Goal: Task Accomplishment & Management: Manage account settings

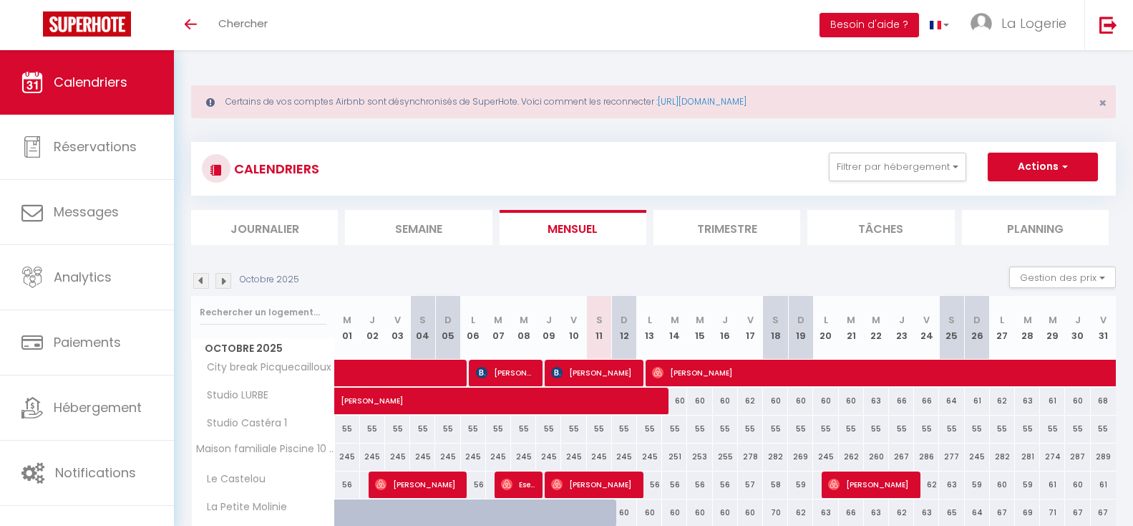
select select
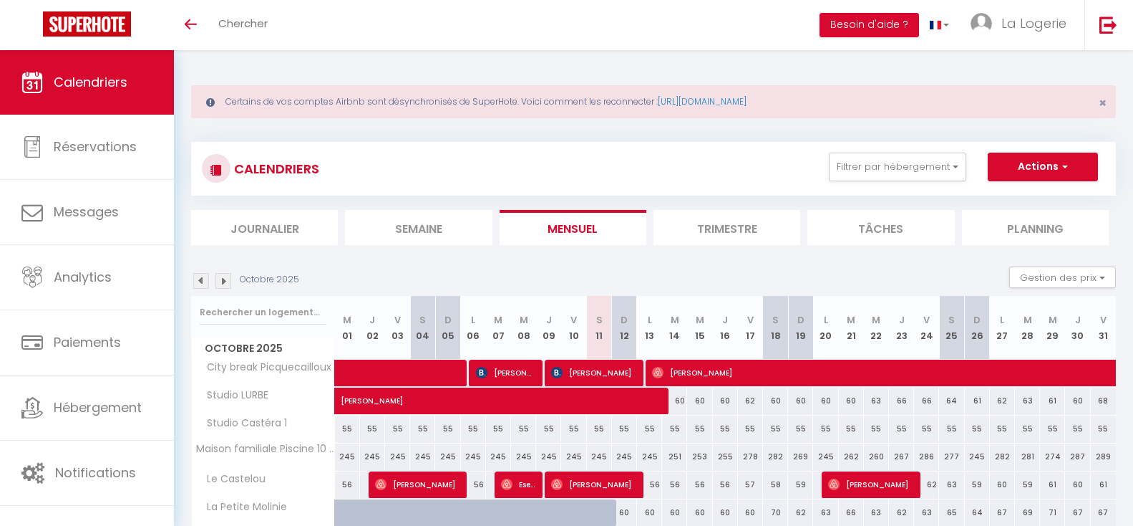
select select
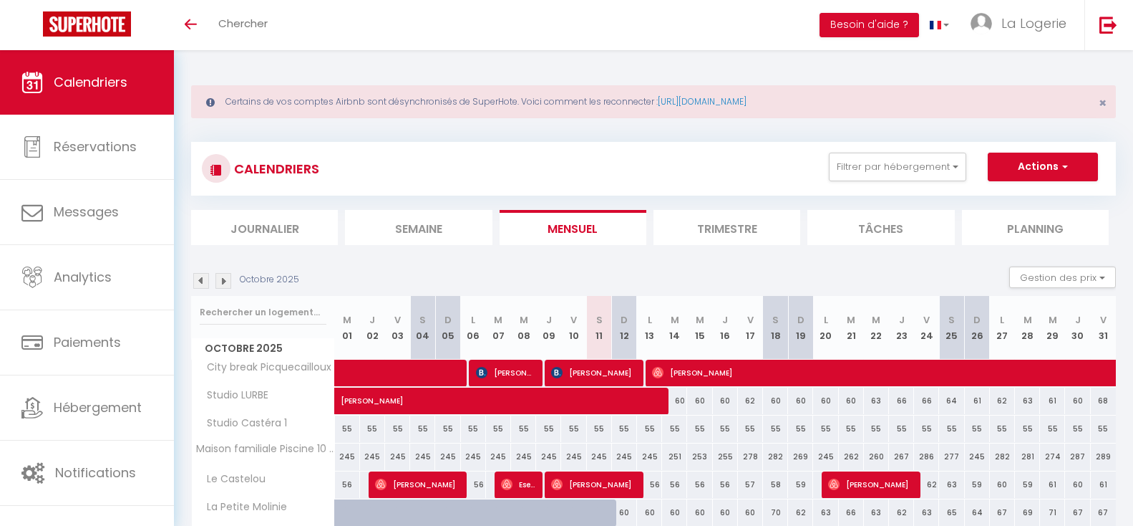
select select
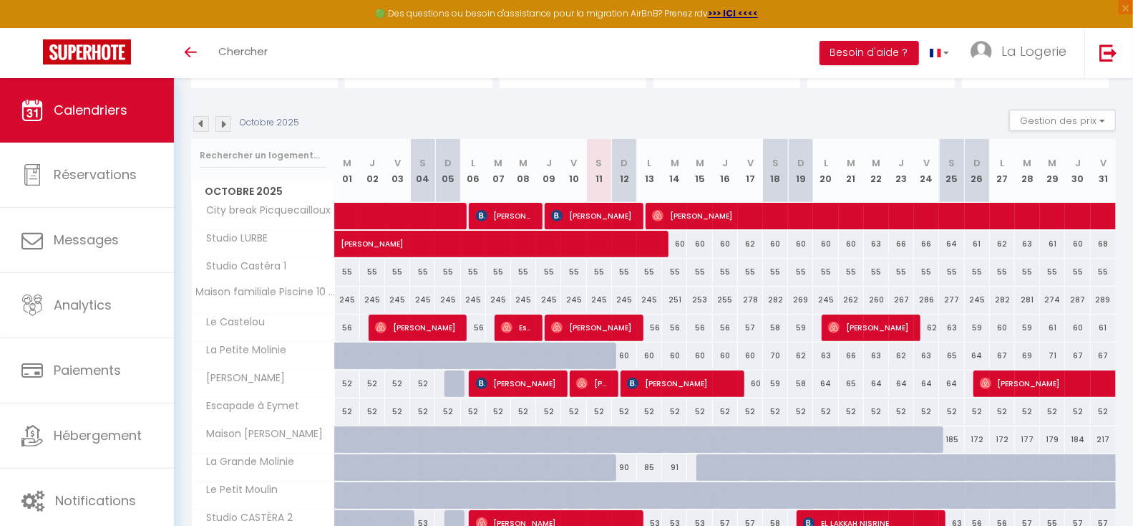
scroll to position [189, 0]
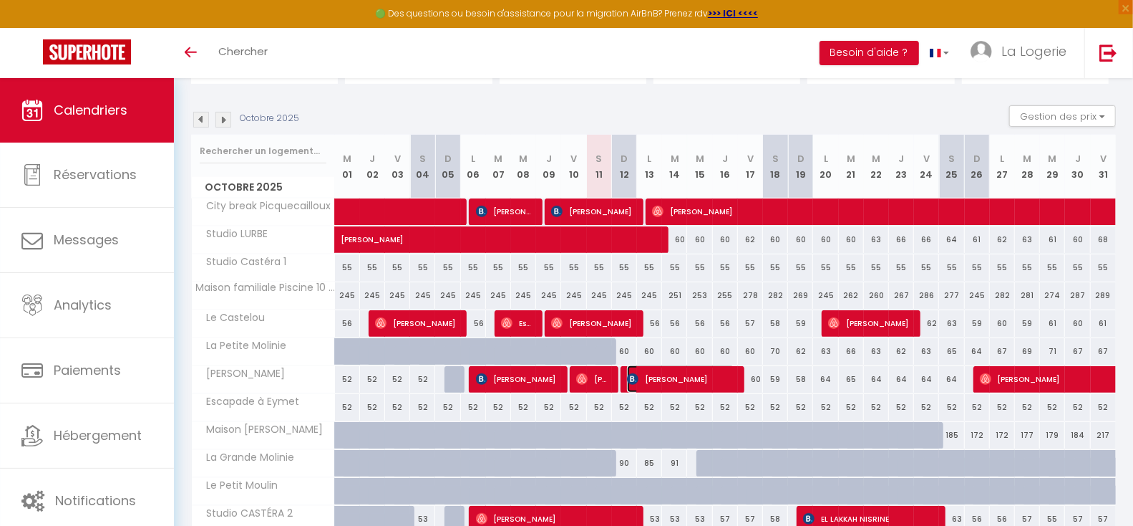
click at [657, 381] on span "[PERSON_NAME]" at bounding box center [681, 378] width 109 height 27
select select "OK"
select select "0"
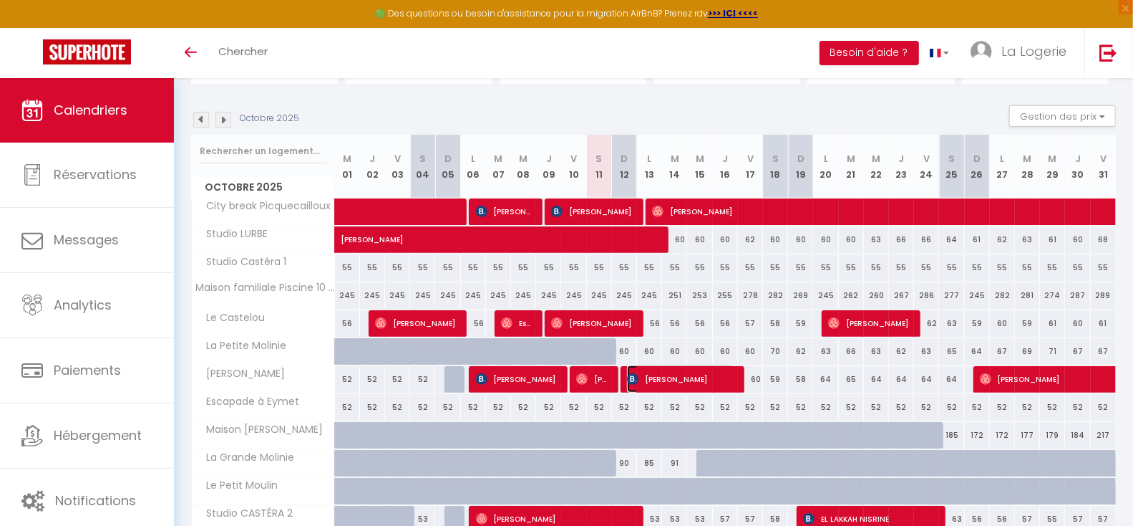
select select "1"
select select
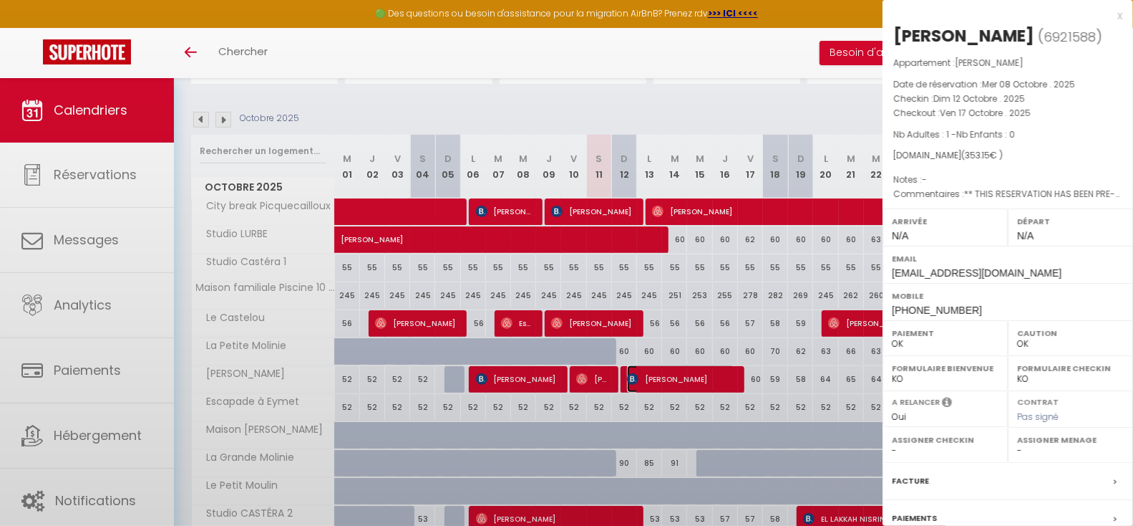
select select "20481"
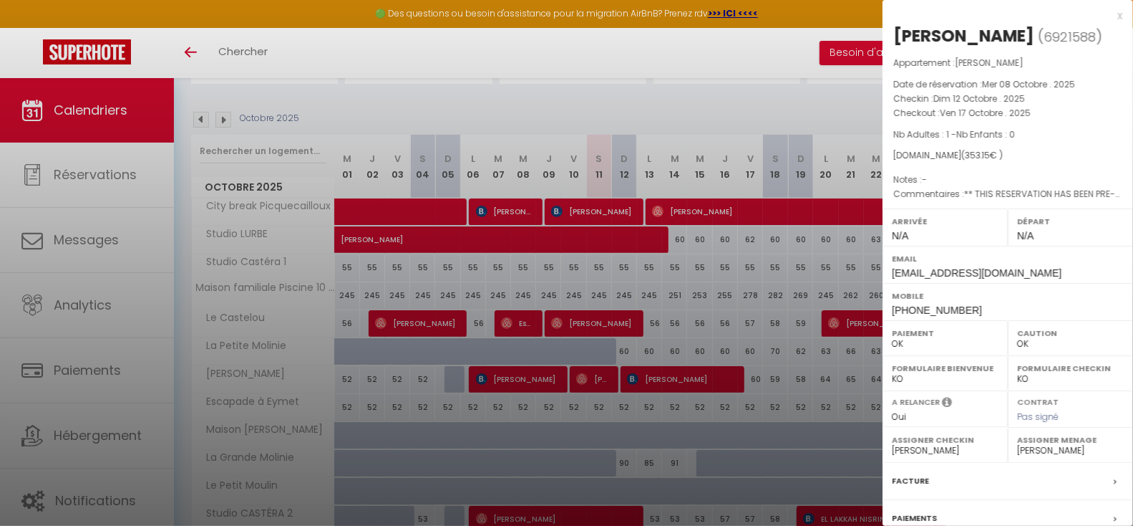
click at [1113, 16] on div "x [PERSON_NAME] ( 6921588 ) Appartement : [PERSON_NAME] Date de réservation : M…" at bounding box center [1008, 333] width 251 height 667
click at [1109, 15] on div "x" at bounding box center [1003, 15] width 240 height 17
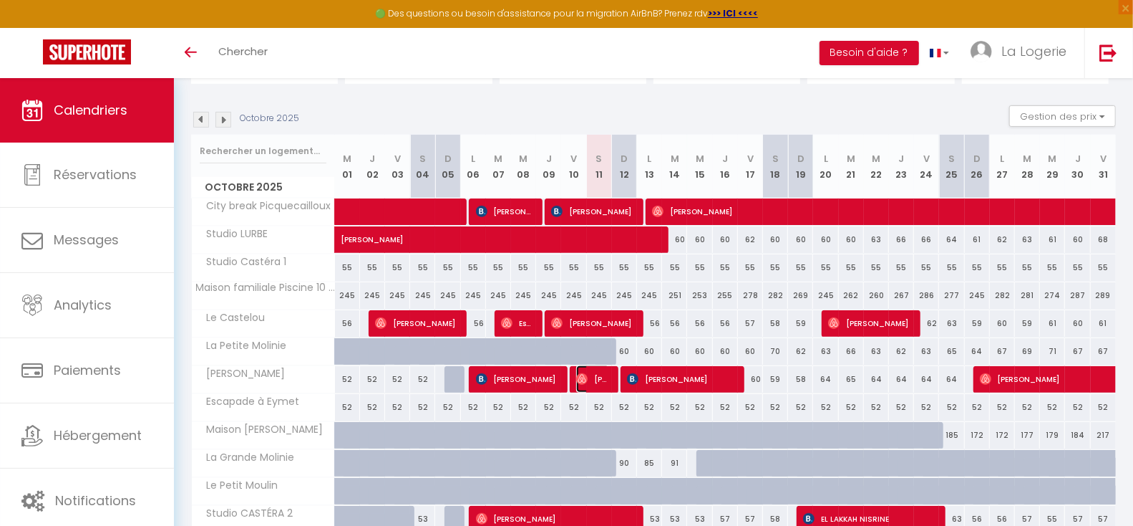
click at [595, 377] on span "[PERSON_NAME]" at bounding box center [593, 378] width 34 height 27
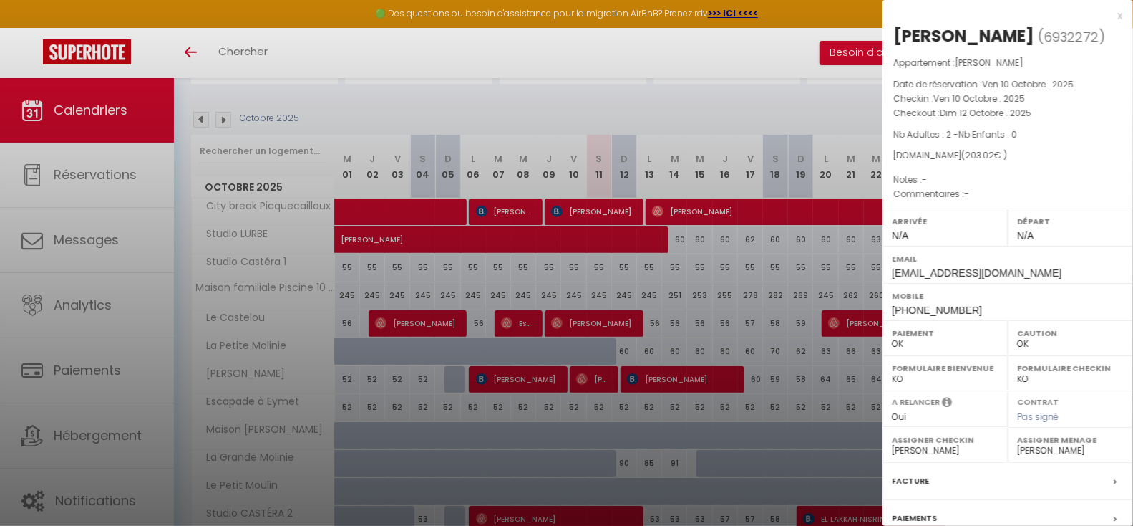
click at [1110, 17] on div "x" at bounding box center [1003, 15] width 240 height 17
